Goal: Transaction & Acquisition: Download file/media

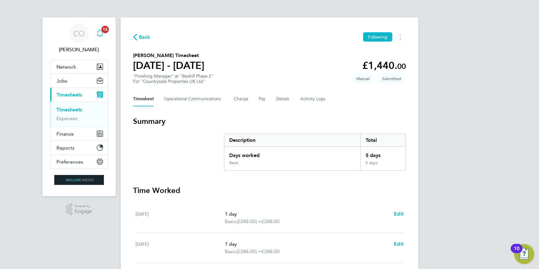
click at [101, 32] on icon "Main navigation" at bounding box center [99, 32] width 7 height 7
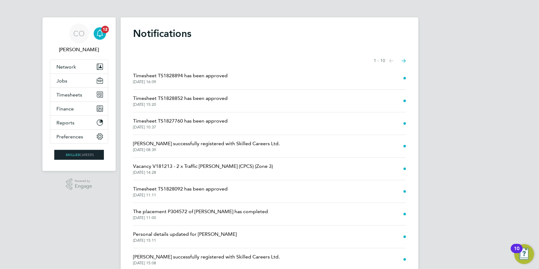
click at [198, 78] on span "Timesheet TS1828894 has been approved" at bounding box center [180, 75] width 95 height 7
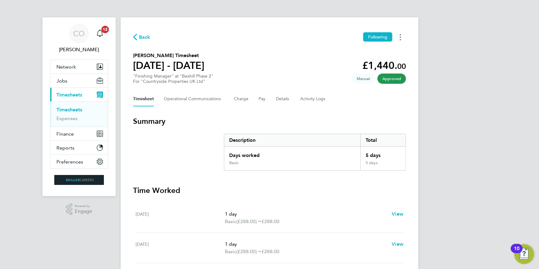
click at [400, 40] on button "Timesheets Menu" at bounding box center [400, 37] width 11 height 10
click at [371, 50] on link "Download timesheet" at bounding box center [369, 51] width 74 height 12
click at [100, 31] on icon "Main navigation" at bounding box center [99, 32] width 7 height 7
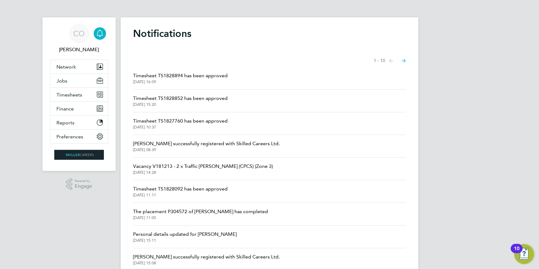
click at [198, 100] on span "Timesheet TS1828852 has been approved" at bounding box center [180, 98] width 95 height 7
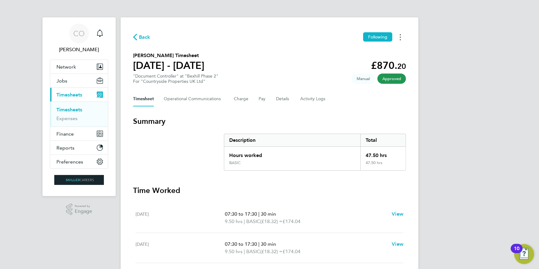
click at [397, 38] on button "Timesheets Menu" at bounding box center [400, 37] width 11 height 10
click at [370, 51] on link "Download timesheet" at bounding box center [369, 51] width 74 height 12
click at [101, 33] on icon "Main navigation" at bounding box center [99, 32] width 7 height 7
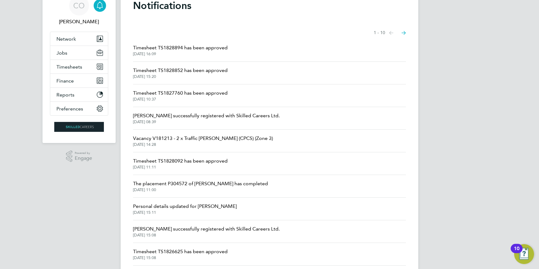
scroll to position [47, 0]
